Goal: Task Accomplishment & Management: Use online tool/utility

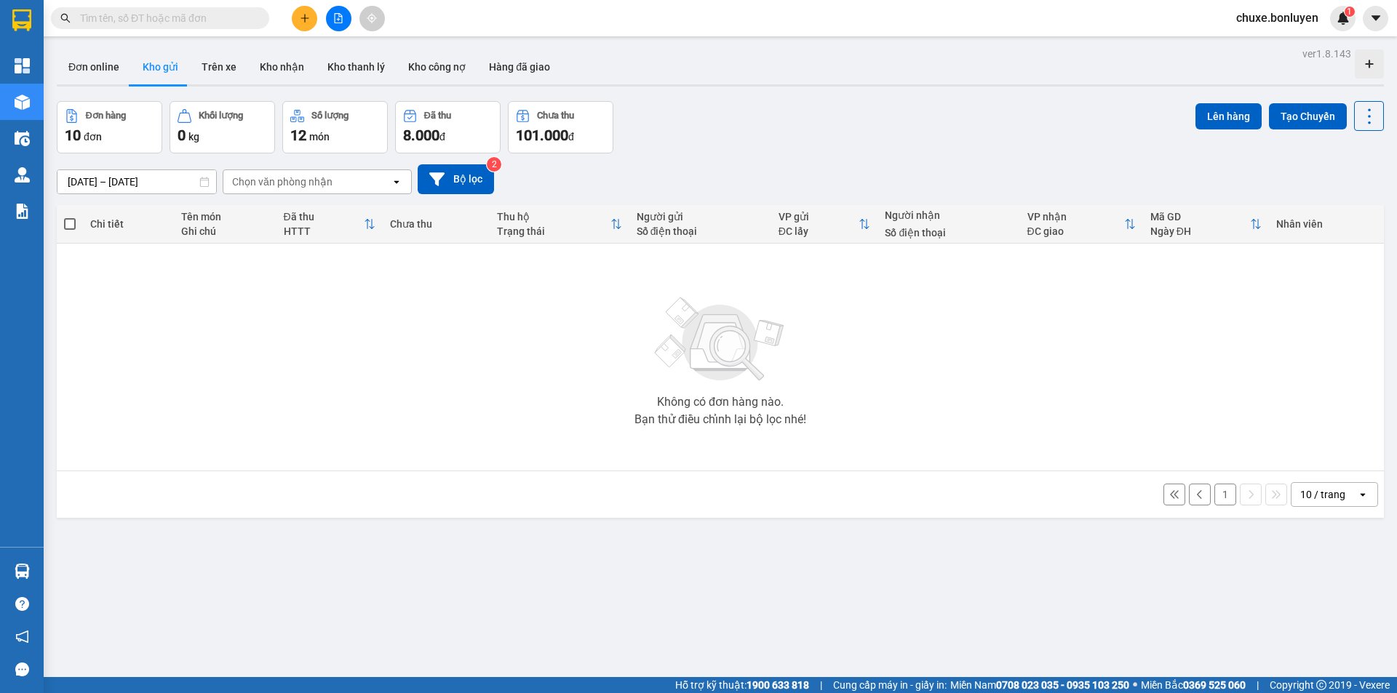
click at [185, 17] on input "text" at bounding box center [166, 18] width 172 height 16
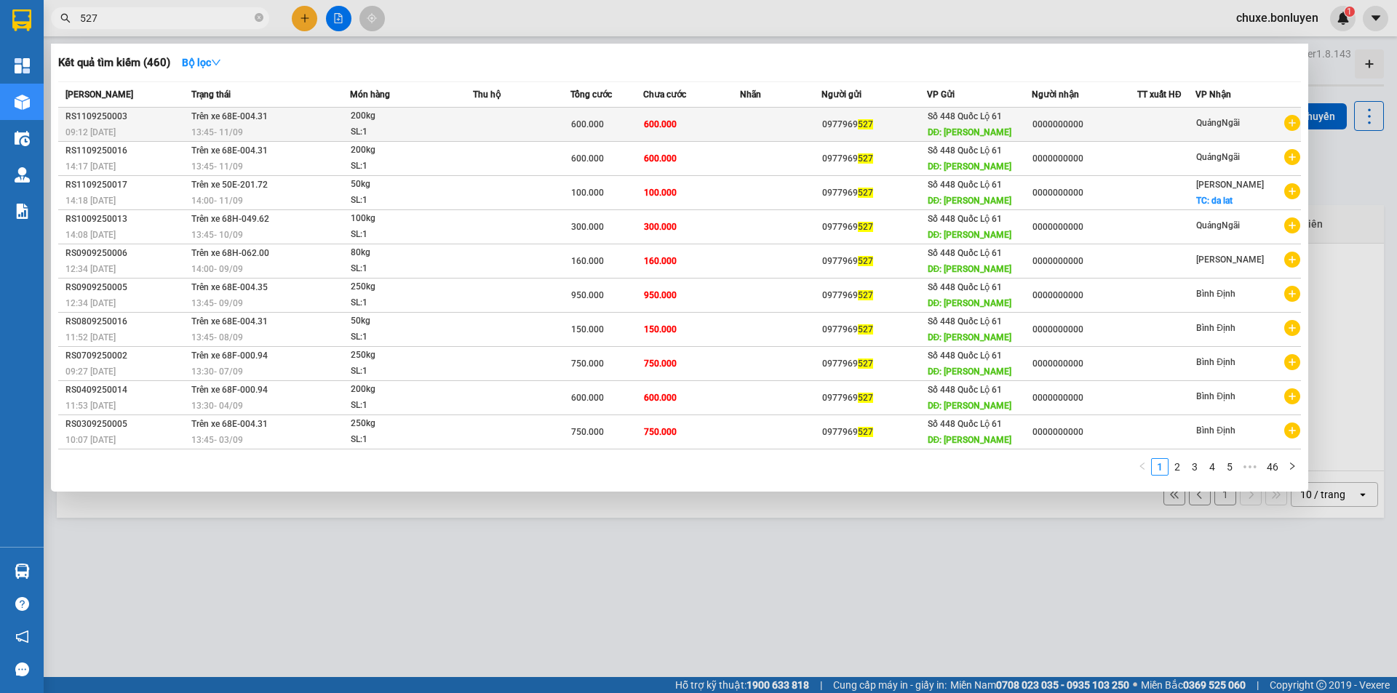
type input "527"
drag, startPoint x: 824, startPoint y: 122, endPoint x: 897, endPoint y: 122, distance: 73.5
click at [897, 122] on div "0977969 527" at bounding box center [874, 124] width 104 height 15
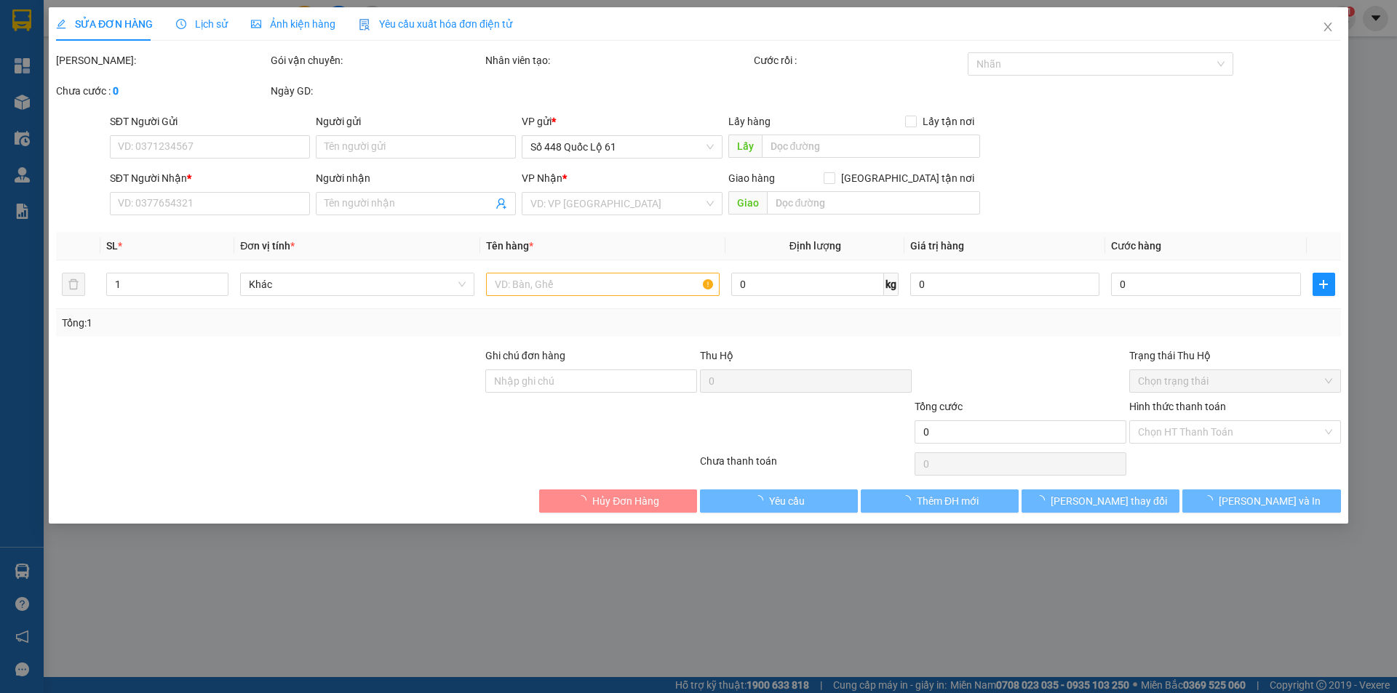
type input "0977969527"
type input "[PERSON_NAME]"
type input "0000000000"
type input "600.000"
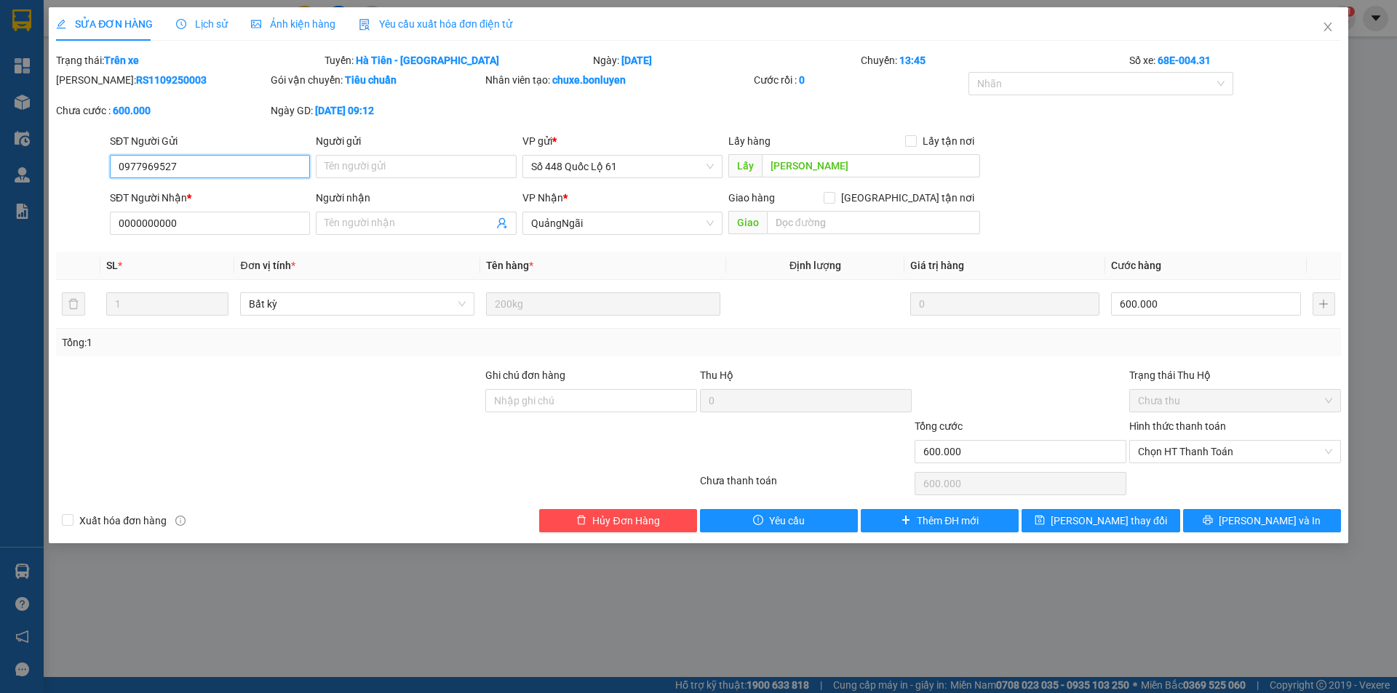
drag, startPoint x: 219, startPoint y: 168, endPoint x: 0, endPoint y: 163, distance: 219.1
click at [0, 163] on div "SỬA ĐƠN HÀNG Lịch sử Ảnh kiện hàng Yêu cầu xuất hóa đơn điện tử Total Paid Fee …" at bounding box center [698, 346] width 1397 height 693
click at [1319, 29] on span "Close" at bounding box center [1327, 27] width 41 height 41
